Goal: Information Seeking & Learning: Learn about a topic

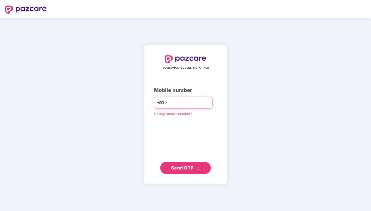
click at [193, 104] on input "number" at bounding box center [188, 103] width 41 height 8
type input "**********"
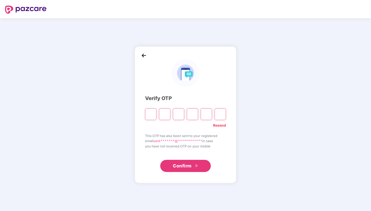
type input "*"
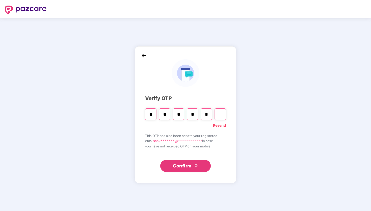
type input "*"
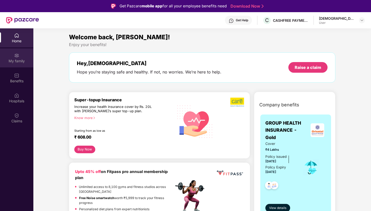
click at [18, 50] on div "My family" at bounding box center [16, 57] width 33 height 19
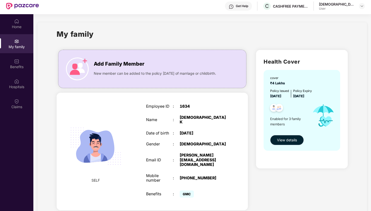
click at [288, 139] on span "View details" at bounding box center [287, 140] width 20 height 6
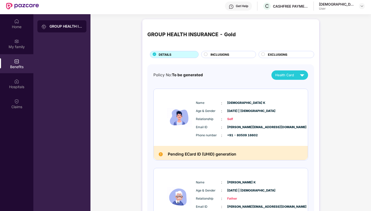
click at [228, 51] on div "INCLUSIONS" at bounding box center [228, 54] width 55 height 7
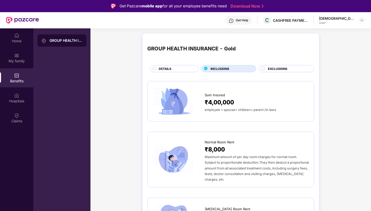
click at [285, 67] on span "EXCLUSIONS" at bounding box center [277, 68] width 19 height 5
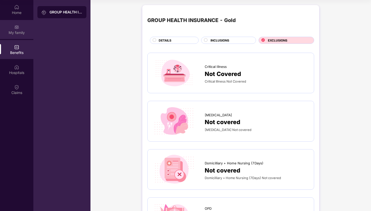
click at [18, 26] on img at bounding box center [16, 27] width 5 height 5
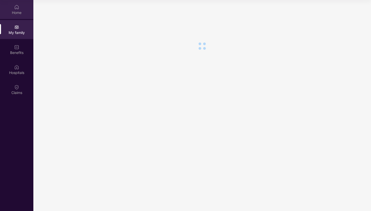
click at [22, 10] on div "Home" at bounding box center [16, 12] width 33 height 5
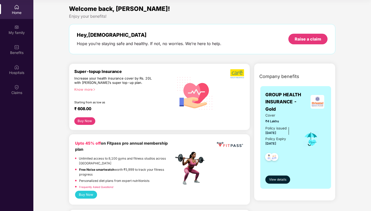
click at [22, 10] on div "Home" at bounding box center [16, 12] width 33 height 5
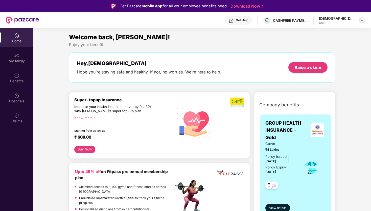
click at [363, 21] on img at bounding box center [362, 20] width 4 height 4
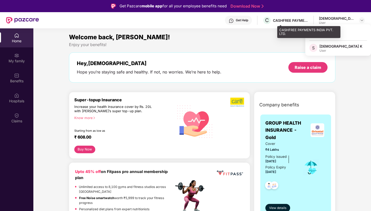
click at [297, 23] on div "C CASHFREE PAYMENTS INDIA PVT. LTD." at bounding box center [286, 20] width 46 height 9
click at [294, 20] on div "CASHFREE PAYMENTS INDIA PVT. LTD." at bounding box center [290, 20] width 35 height 5
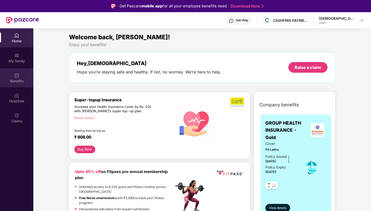
click at [20, 81] on div "Benefits" at bounding box center [16, 80] width 33 height 5
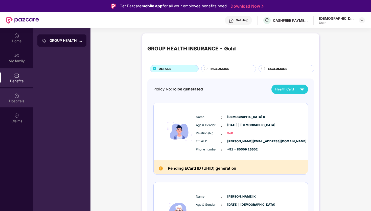
click at [20, 98] on div "Hospitals" at bounding box center [16, 100] width 33 height 5
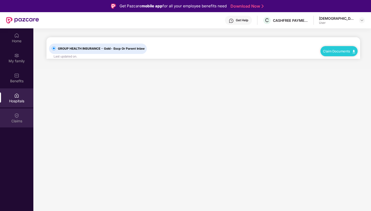
click at [20, 114] on div "Claims" at bounding box center [16, 117] width 33 height 19
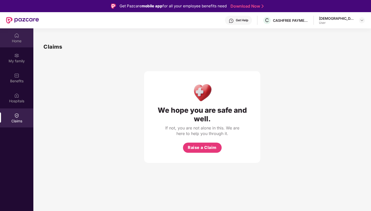
click at [21, 41] on div "Home" at bounding box center [16, 40] width 33 height 5
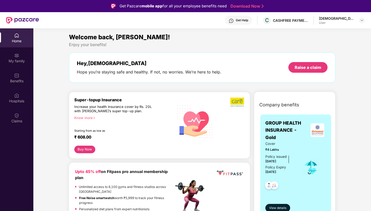
click at [234, 23] on img at bounding box center [231, 20] width 5 height 5
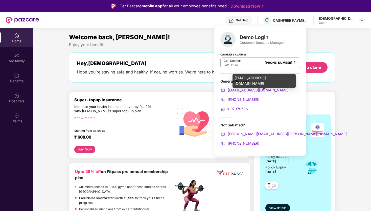
click at [249, 89] on span "[EMAIL_ADDRESS][DOMAIN_NAME]" at bounding box center [258, 90] width 62 height 4
